Goal: Task Accomplishment & Management: Manage account settings

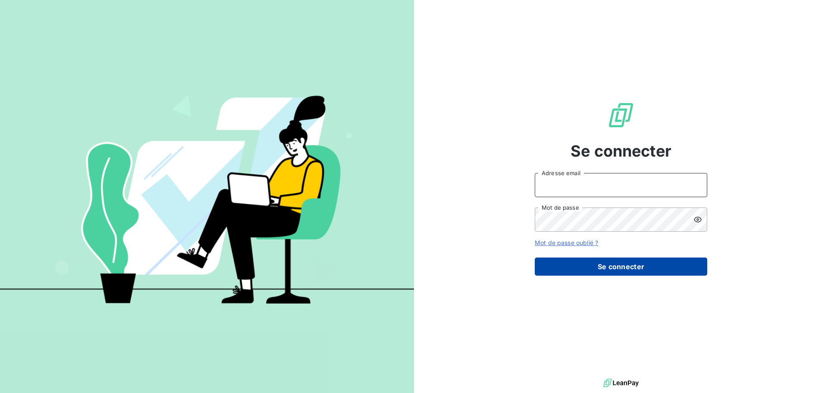
type input "[PERSON_NAME][EMAIL_ADDRESS][PERSON_NAME][DOMAIN_NAME]"
click at [597, 266] on button "Se connecter" at bounding box center [621, 266] width 172 height 18
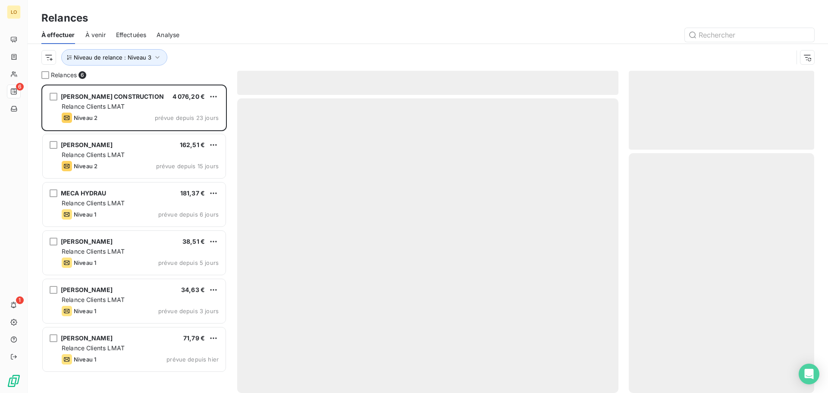
scroll to position [302, 179]
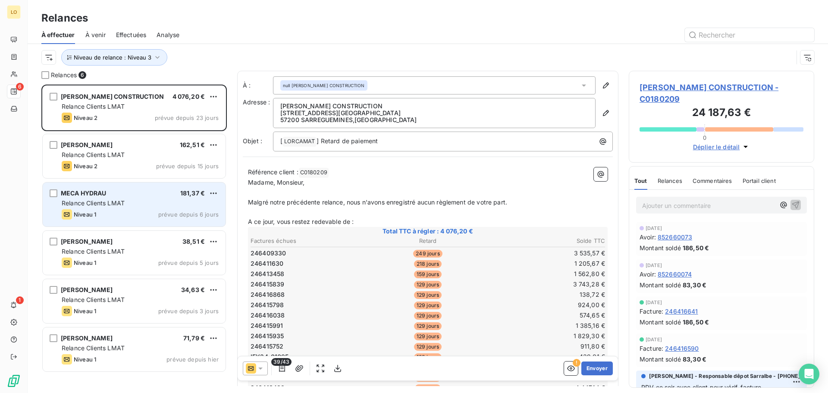
click at [147, 199] on div "Relance Clients LMAT" at bounding box center [140, 203] width 157 height 9
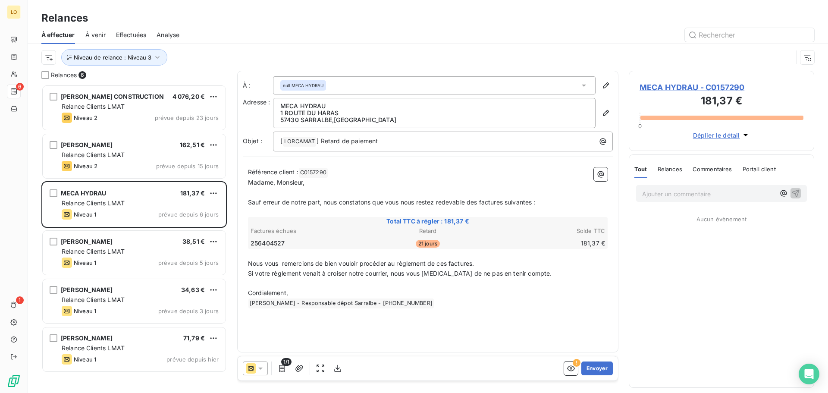
click at [672, 194] on p "Ajouter un commentaire ﻿" at bounding box center [708, 193] width 133 height 11
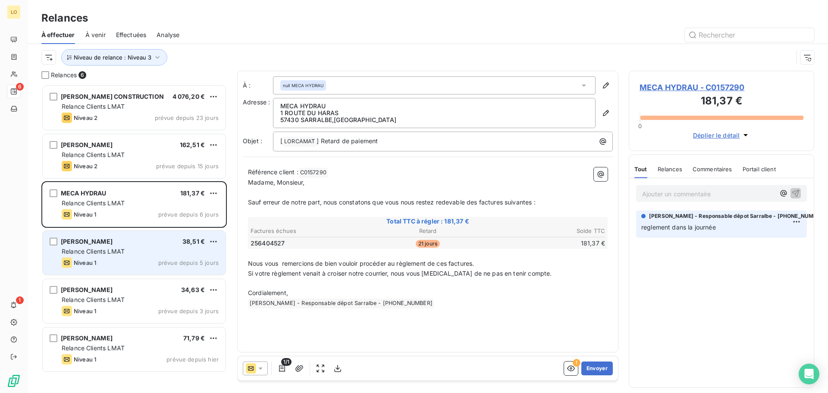
click at [115, 243] on div "[PERSON_NAME] 38,51 €" at bounding box center [140, 242] width 157 height 8
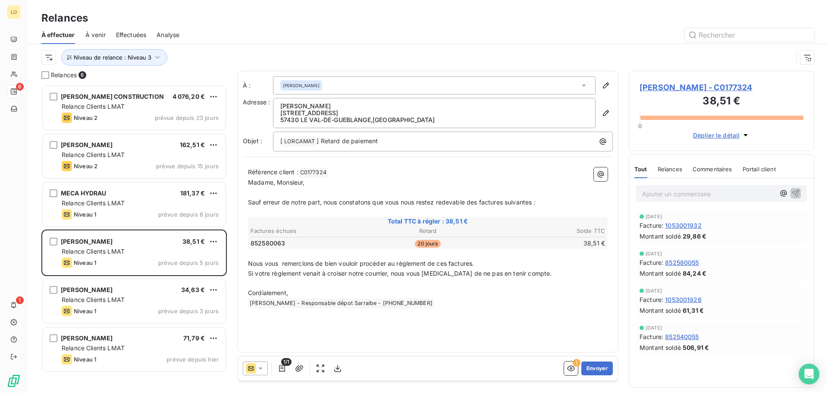
click at [722, 193] on p "Ajouter un commentaire ﻿" at bounding box center [708, 193] width 133 height 11
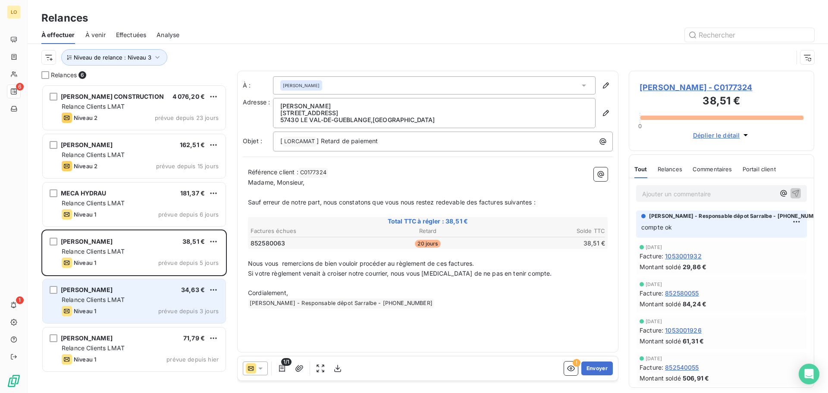
click at [134, 298] on div "Relance Clients LMAT" at bounding box center [140, 299] width 157 height 9
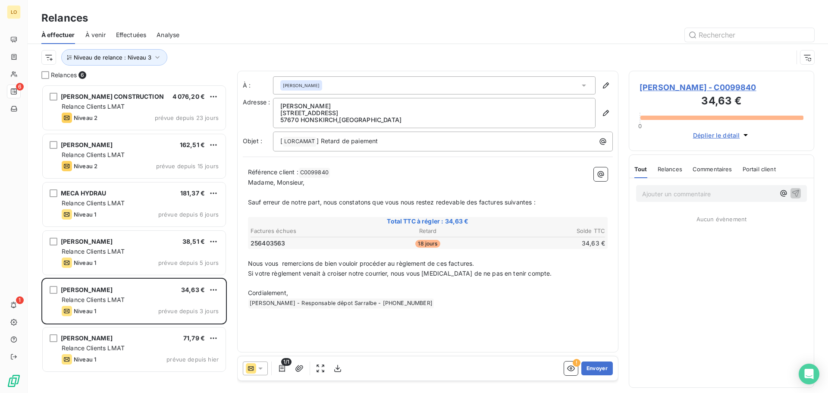
drag, startPoint x: 341, startPoint y: 104, endPoint x: 281, endPoint y: 106, distance: 60.4
click at [281, 106] on p "[PERSON_NAME]" at bounding box center [434, 106] width 308 height 7
copy p "[PERSON_NAME]"
click at [649, 191] on p "Ajouter un commentaire ﻿" at bounding box center [708, 193] width 133 height 11
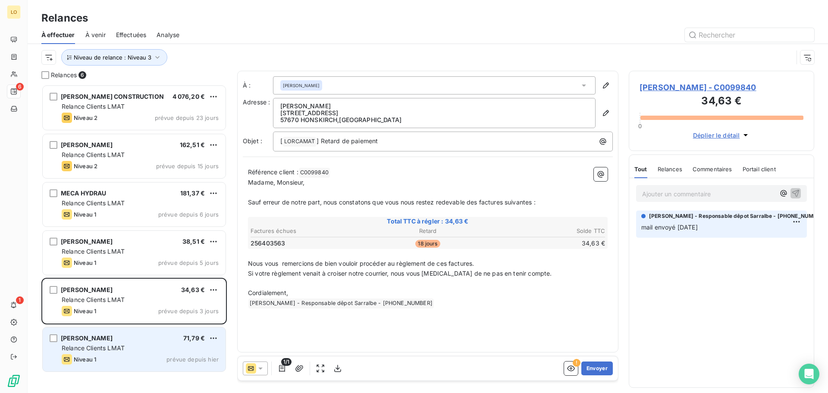
click at [150, 350] on div "Relance Clients LMAT" at bounding box center [140, 348] width 157 height 9
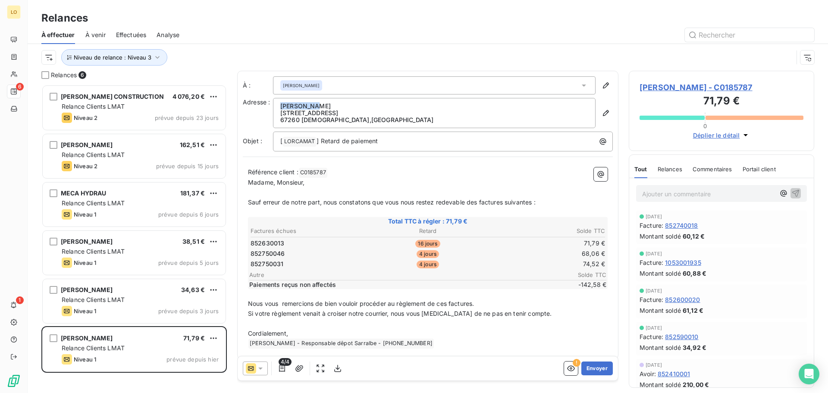
drag, startPoint x: 320, startPoint y: 104, endPoint x: 278, endPoint y: 103, distance: 41.9
click at [278, 103] on div "[PERSON_NAME] [STREET_ADDRESS][DEMOGRAPHIC_DATA]" at bounding box center [434, 113] width 322 height 30
click at [322, 103] on p "[PERSON_NAME]" at bounding box center [434, 106] width 308 height 7
drag, startPoint x: 325, startPoint y: 105, endPoint x: 280, endPoint y: 106, distance: 45.3
click at [280, 106] on p "[PERSON_NAME]" at bounding box center [434, 106] width 308 height 7
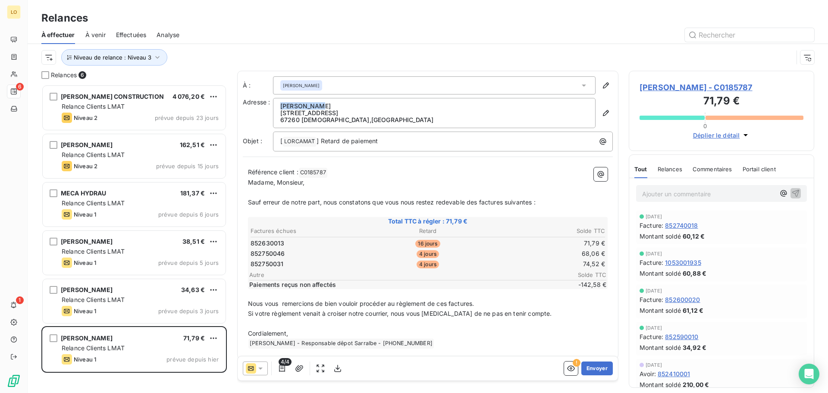
copy p "[PERSON_NAME]"
